Goal: Information Seeking & Learning: Learn about a topic

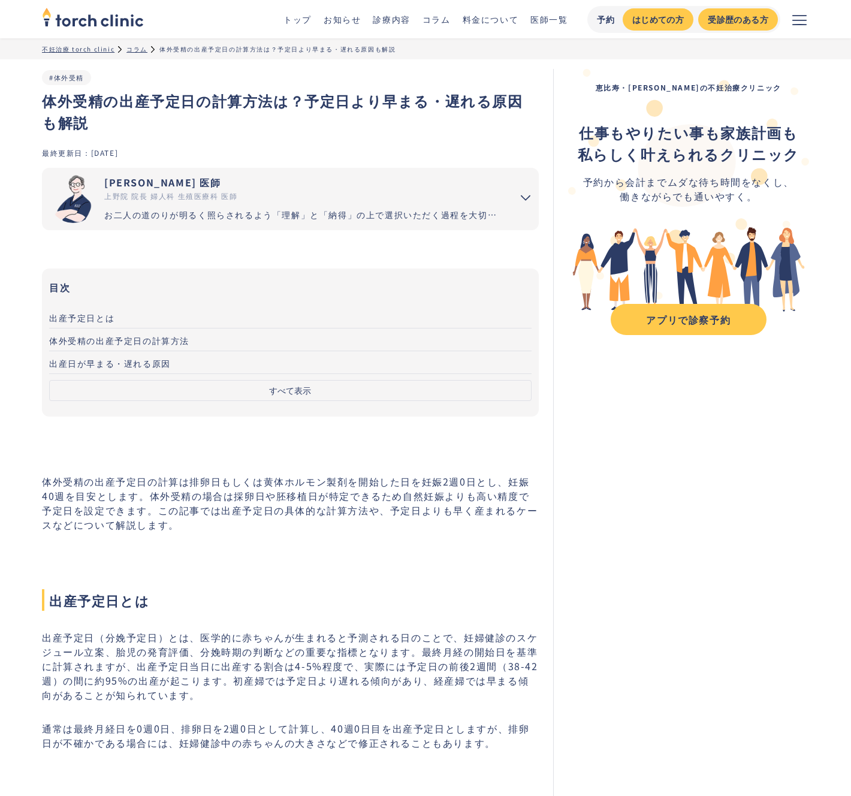
click at [209, 497] on p "体外受精の出産予定日の計算は排卵日もしくは黄体ホルモン製剤を開始した日を妊娠2週0日とし、妊娠40週を目安とします。体外受精の場合は採卵日や胚移植日が特定でき…" at bounding box center [290, 503] width 497 height 58
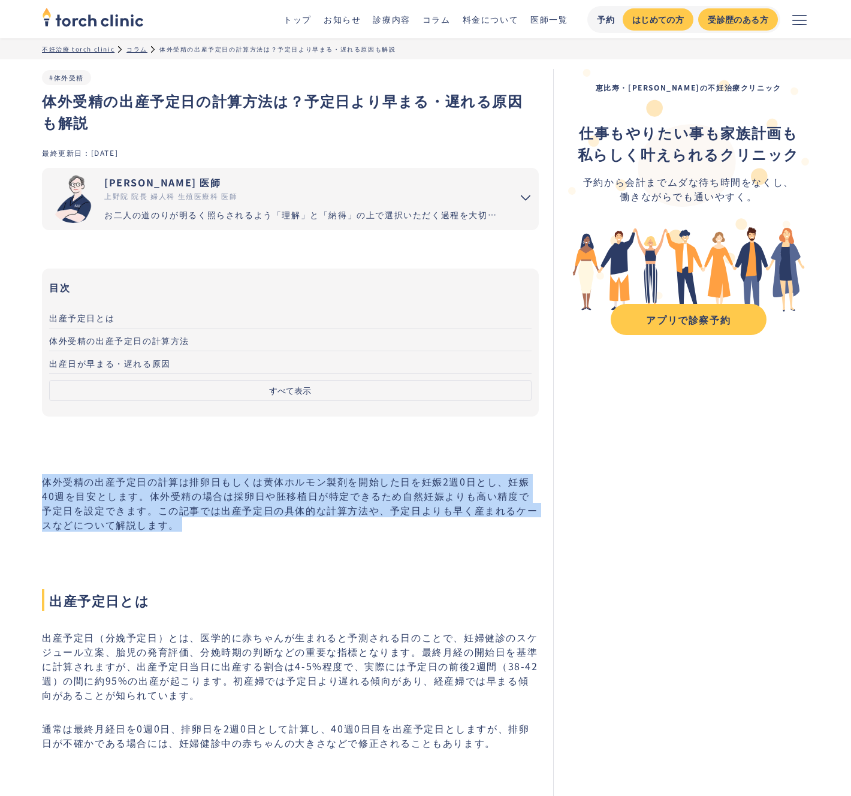
click at [209, 497] on p "体外受精の出産予定日の計算は排卵日もしくは黄体ホルモン製剤を開始した日を妊娠2週0日とし、妊娠40週を目安とします。体外受精の場合は採卵日や胚移植日が特定でき…" at bounding box center [290, 503] width 497 height 58
click at [203, 495] on p "体外受精の出産予定日の計算は排卵日もしくは黄体ホルモン製剤を開始した日を妊娠2週0日とし、妊娠40週を目安とします。体外受精の場合は採卵日や胚移植日が特定でき…" at bounding box center [290, 503] width 497 height 58
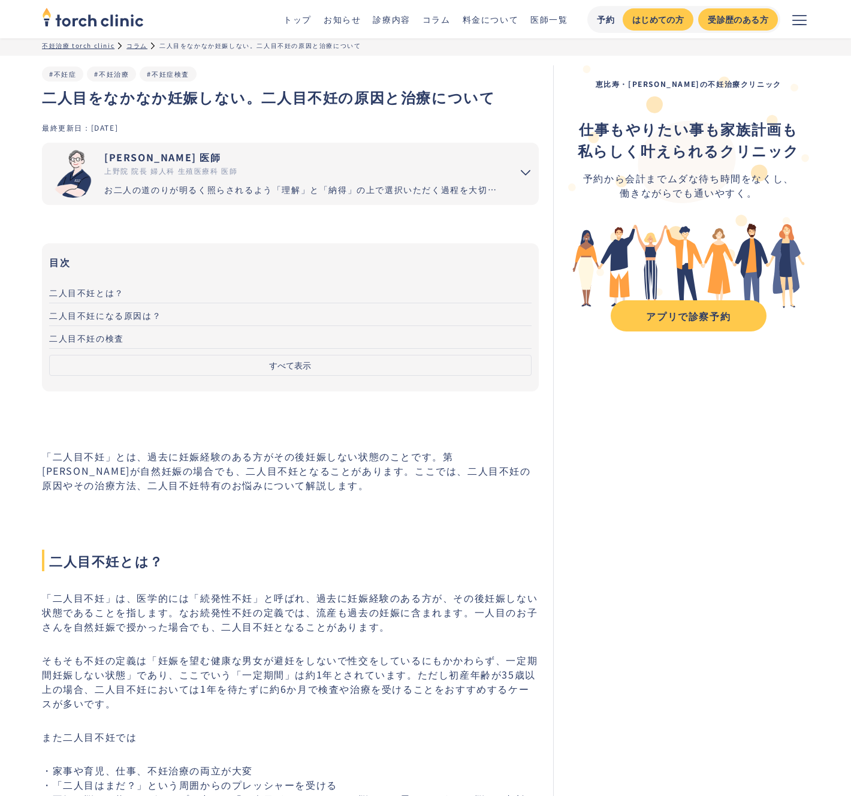
scroll to position [4, 0]
click at [149, 106] on h1 "二人目をなかなか妊娠しない。二人目不妊の原因と治療について" at bounding box center [290, 97] width 497 height 22
drag, startPoint x: 238, startPoint y: 101, endPoint x: 47, endPoint y: 102, distance: 191.2
click at [47, 102] on h1 "二人目をなかなか妊娠しない。二人目不妊の原因と治療について" at bounding box center [290, 97] width 497 height 22
copy h1 "二人目をなかなか妊娠しない"
